Goal: Navigation & Orientation: Understand site structure

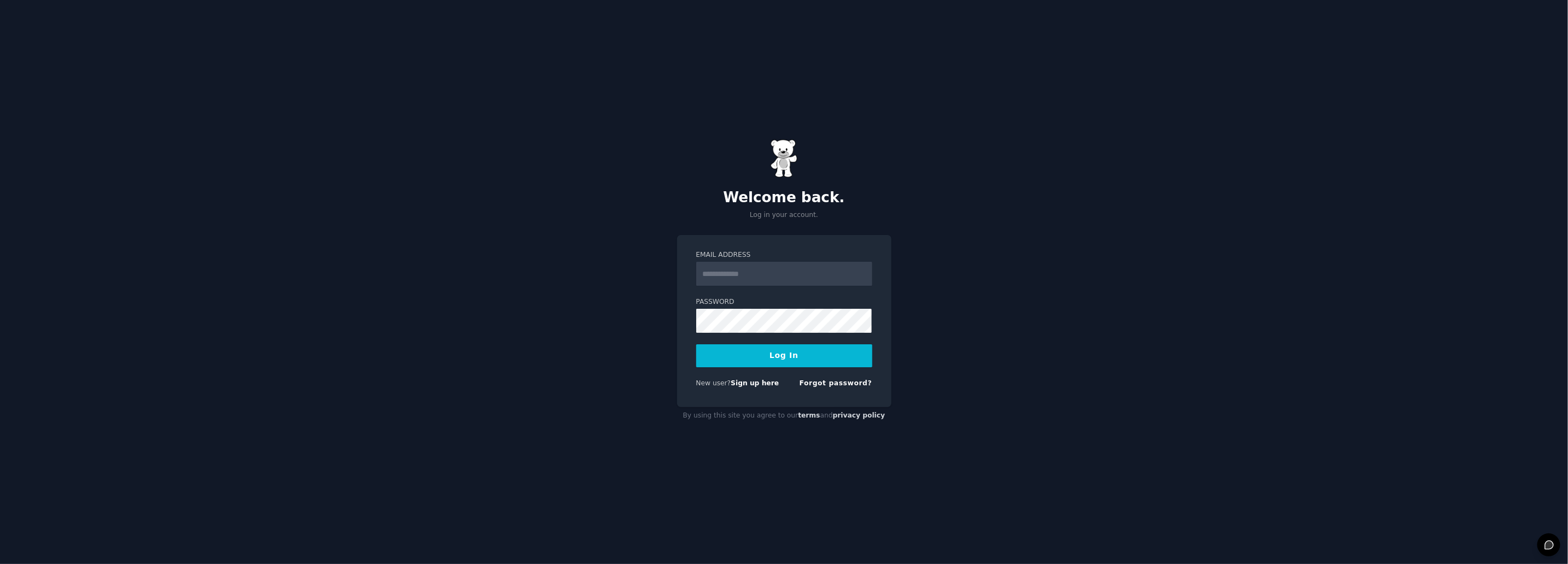
click at [779, 279] on input "Email Address" at bounding box center [784, 274] width 176 height 24
type input "**********"
click at [696, 344] on button "Log In" at bounding box center [784, 356] width 176 height 23
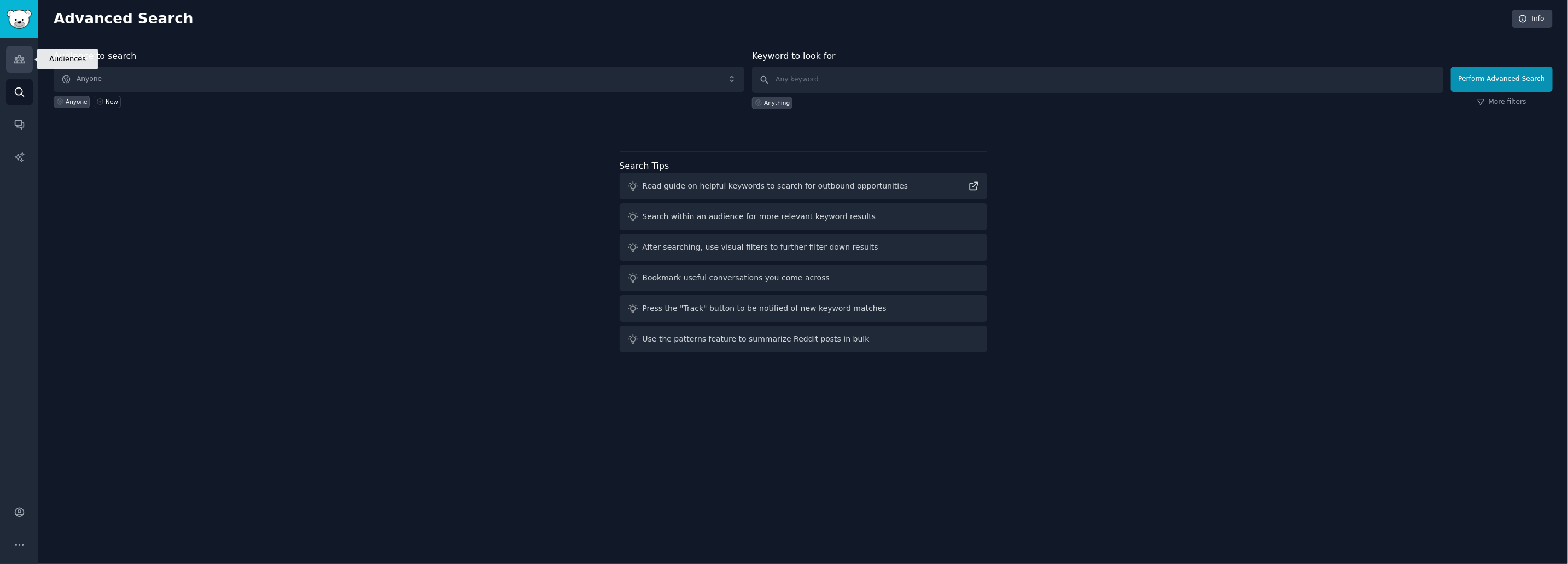
click at [19, 60] on icon "Sidebar" at bounding box center [19, 59] width 12 height 12
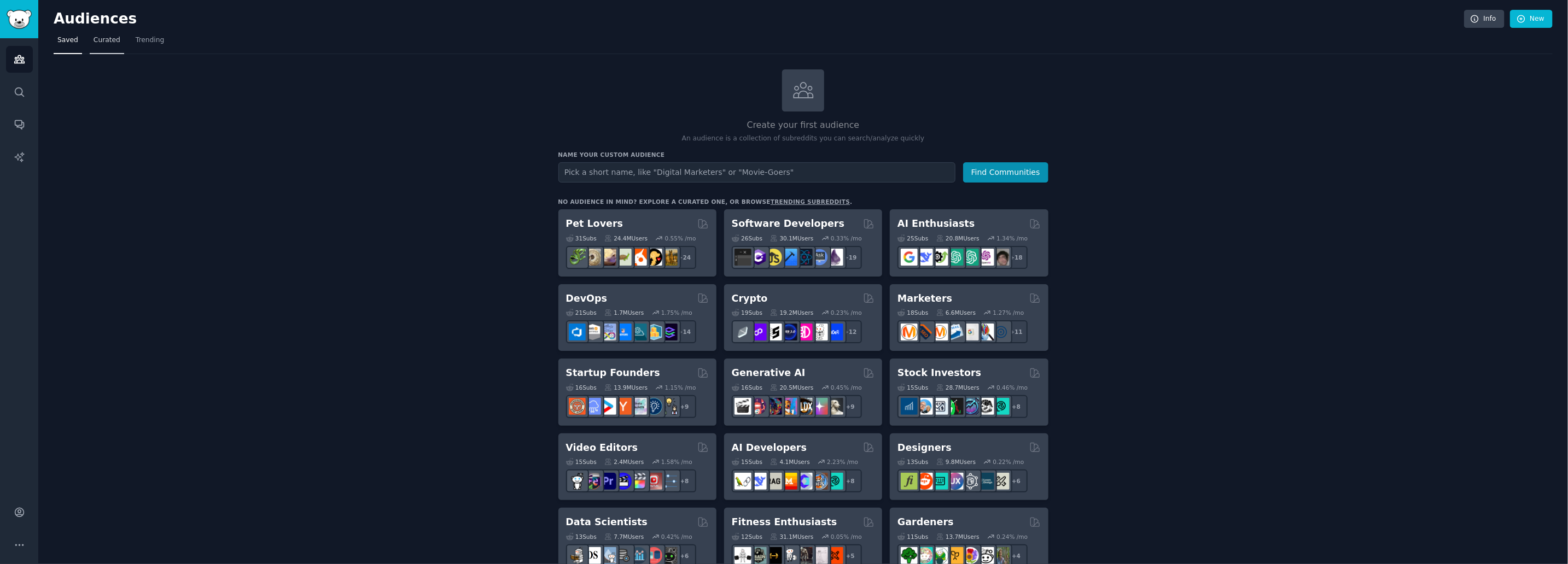
click at [102, 47] on link "Curated" at bounding box center [107, 43] width 35 height 23
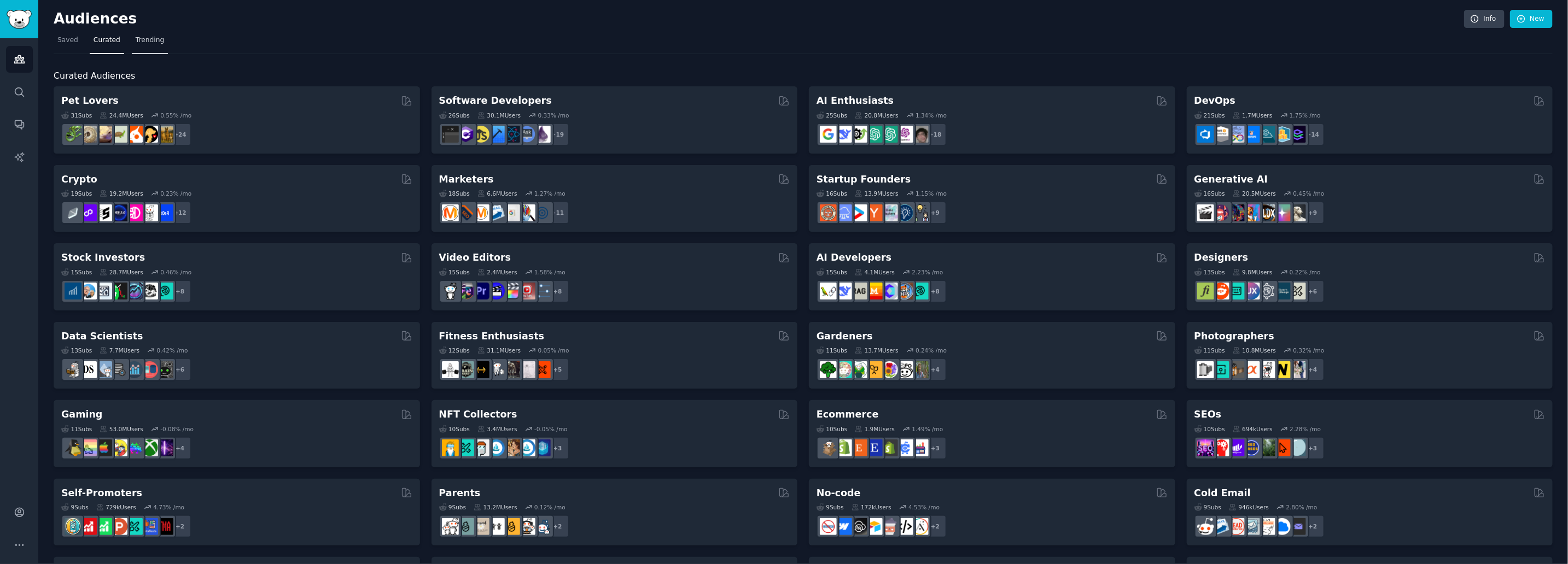
click at [156, 38] on span "Trending" at bounding box center [150, 40] width 29 height 10
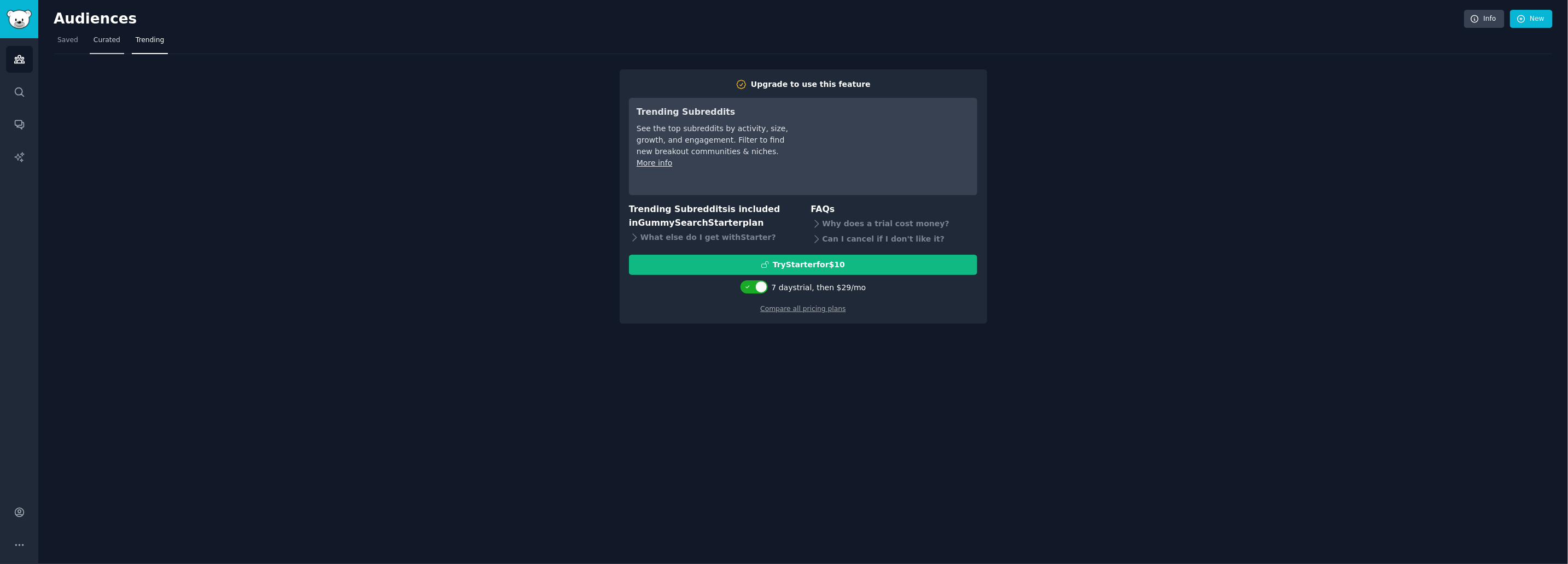
click at [107, 46] on link "Curated" at bounding box center [107, 43] width 35 height 23
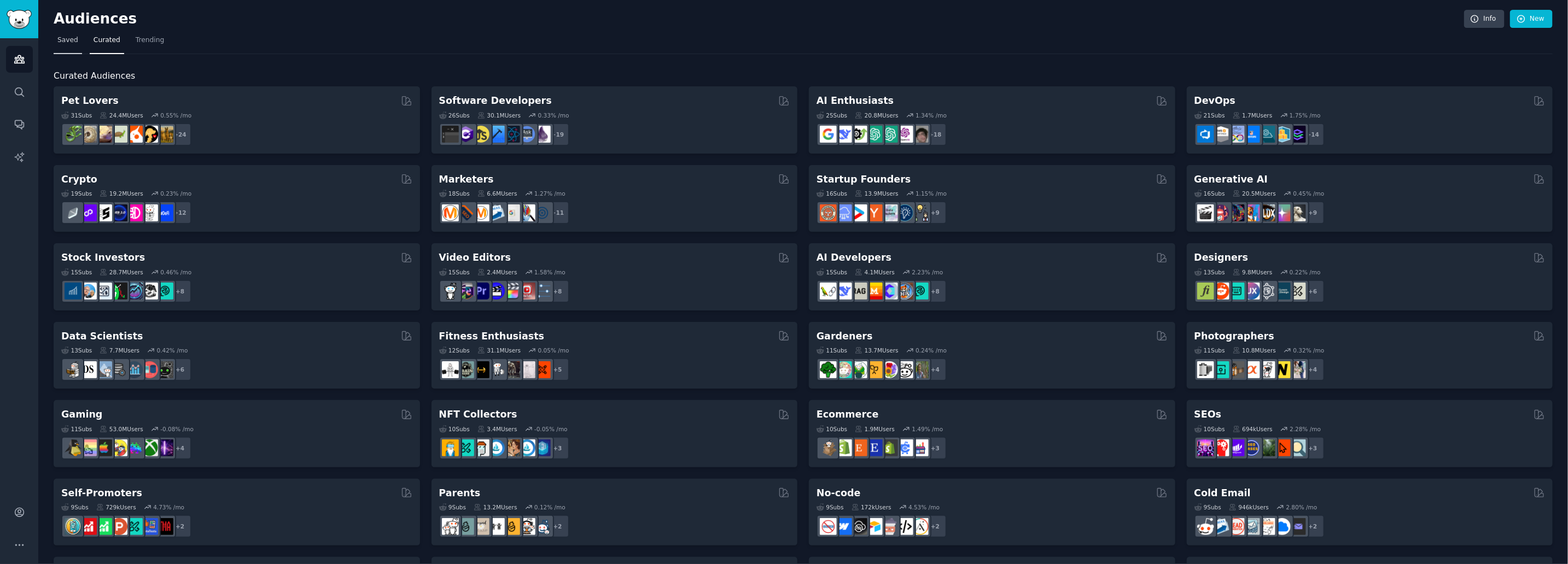
click at [68, 42] on span "Saved" at bounding box center [68, 40] width 21 height 10
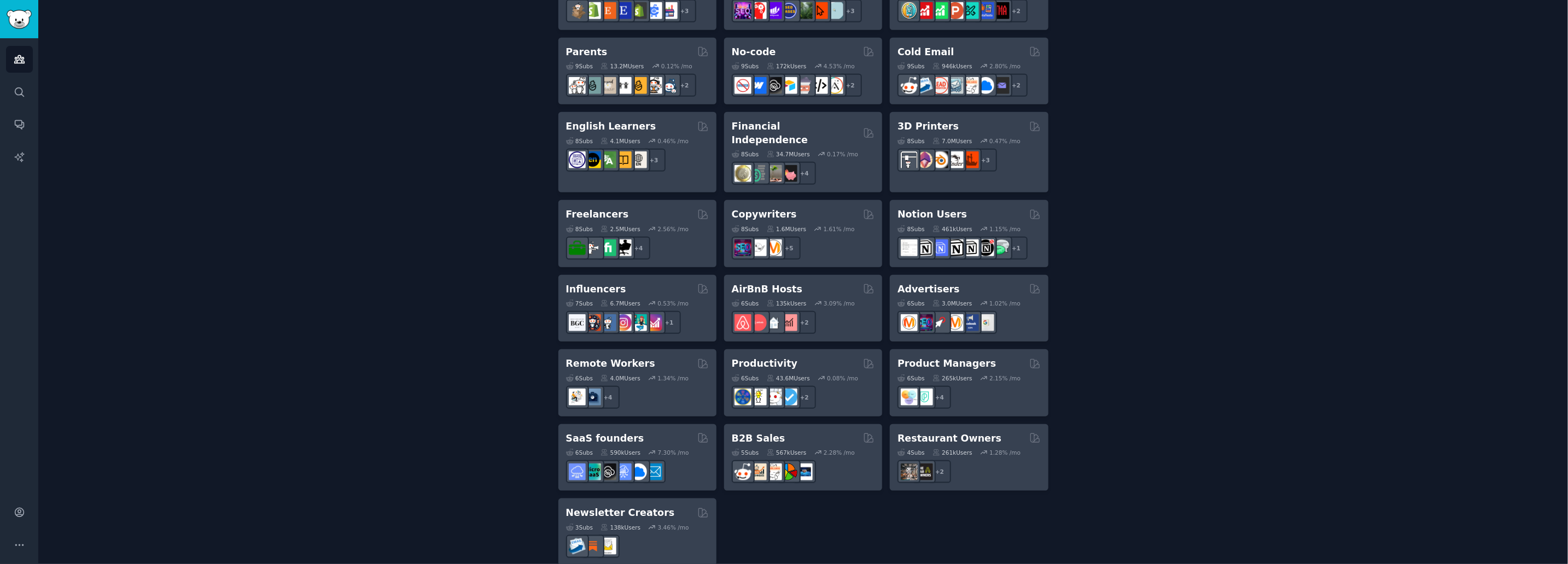
scroll to position [697, 0]
